Goal: Transaction & Acquisition: Purchase product/service

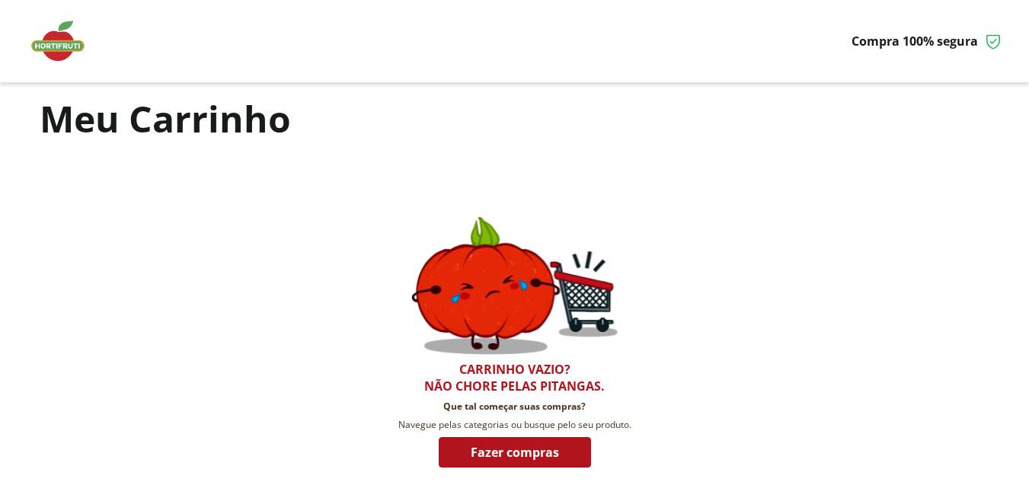
click at [77, 42] on img at bounding box center [65, 41] width 76 height 46
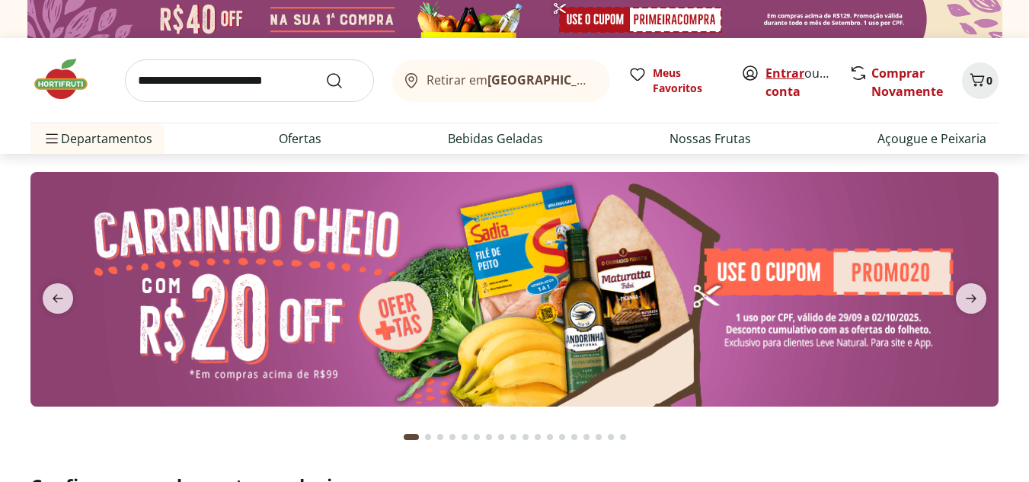
click at [779, 75] on link "Entrar" at bounding box center [785, 73] width 39 height 17
